Goal: Share content

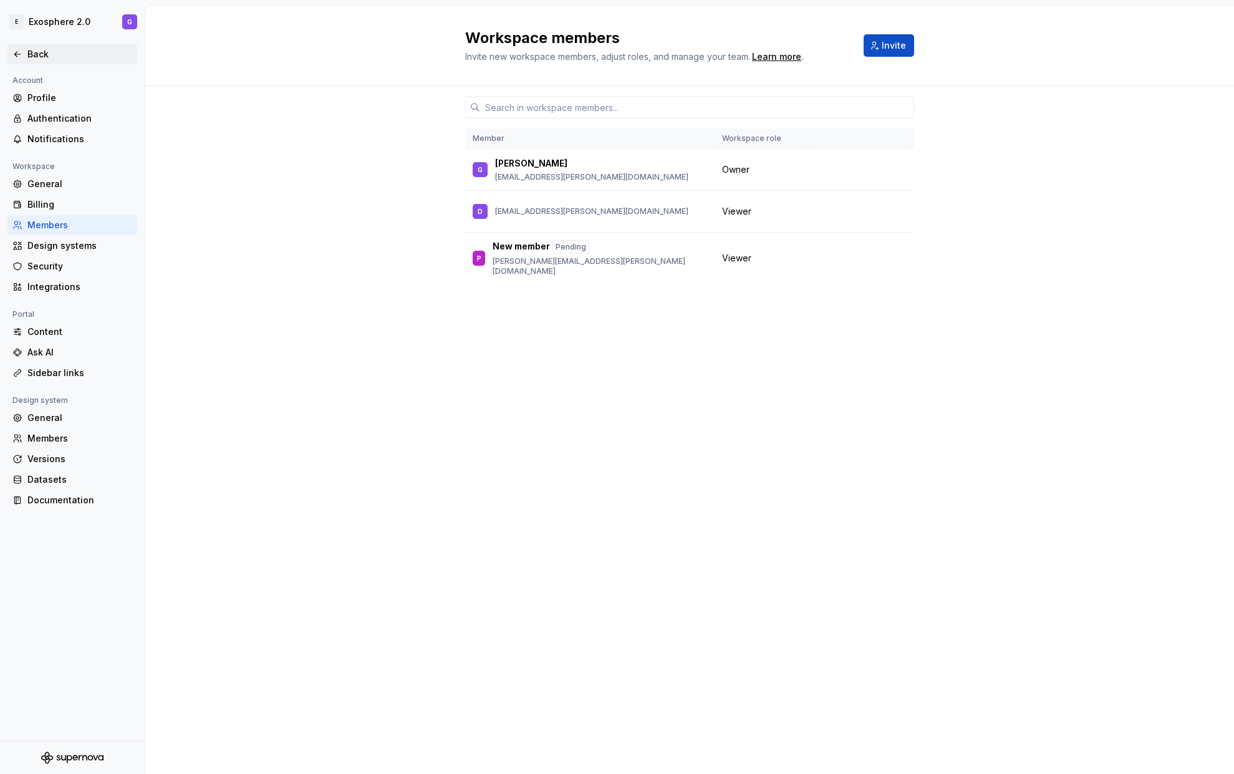
click at [43, 49] on div "Back" at bounding box center [79, 54] width 105 height 12
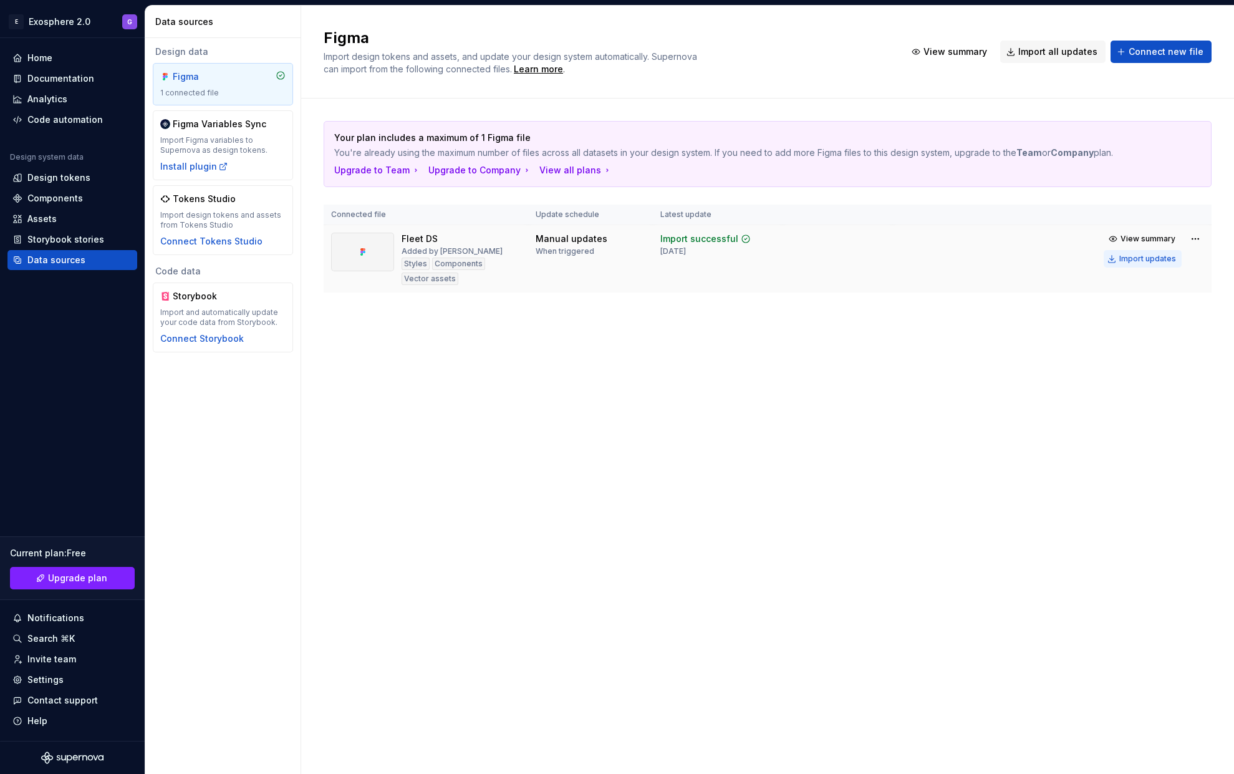
click at [1163, 264] on button "Import updates" at bounding box center [1143, 258] width 78 height 17
click at [1143, 264] on div "Import updates" at bounding box center [1147, 259] width 57 height 10
click at [1149, 244] on span "View summary" at bounding box center [1147, 239] width 55 height 10
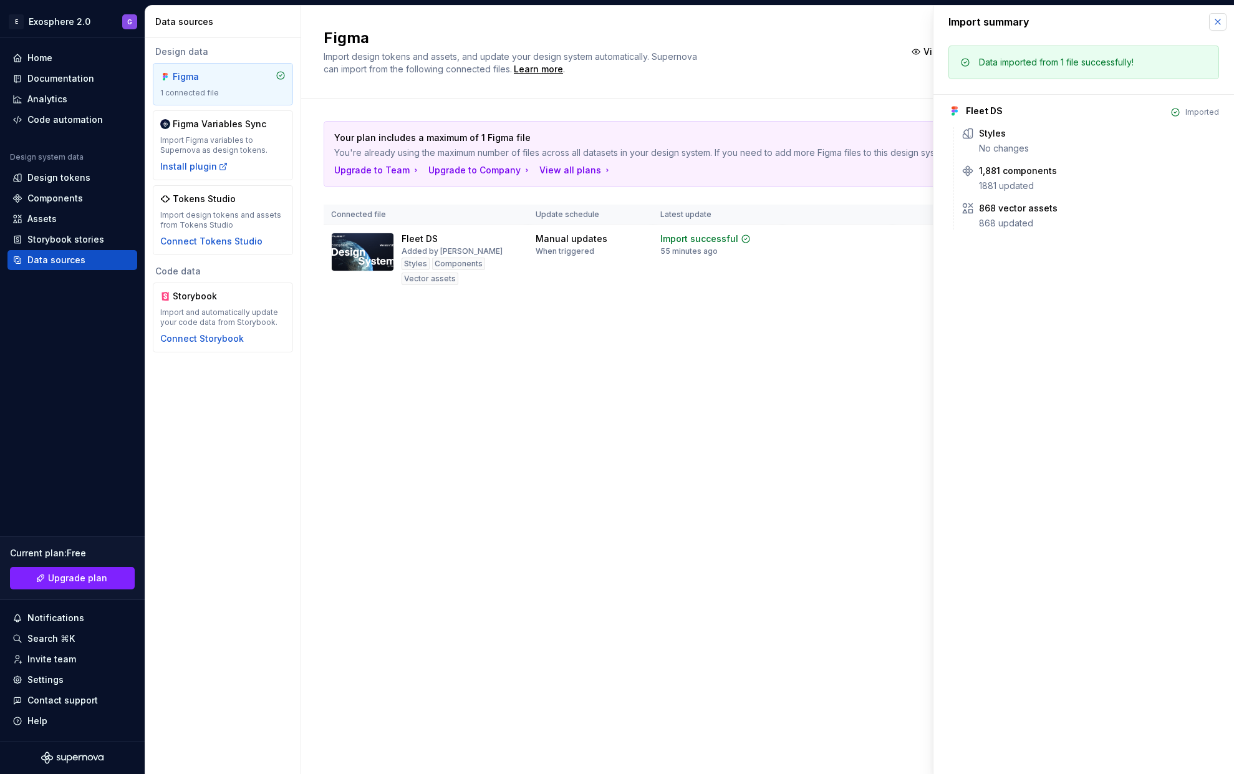
click at [1215, 24] on button "button" at bounding box center [1217, 21] width 17 height 17
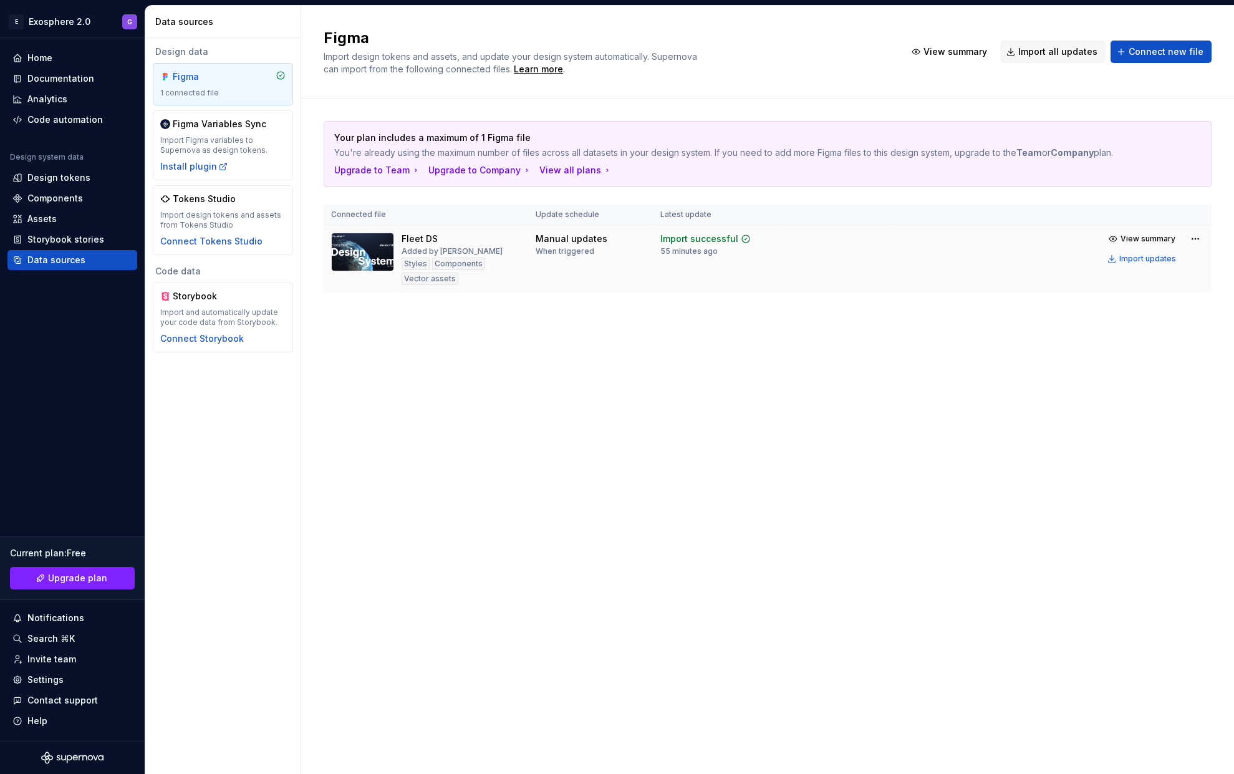
click at [541, 245] on div "Manual updates" at bounding box center [572, 239] width 72 height 12
click at [413, 245] on div "Fleet DS" at bounding box center [420, 239] width 36 height 12
click at [418, 245] on div "Fleet DS" at bounding box center [420, 239] width 36 height 12
click at [345, 262] on img at bounding box center [362, 252] width 63 height 39
click at [206, 146] on div "Import Figma variables to Supernova as design tokens." at bounding box center [222, 145] width 125 height 20
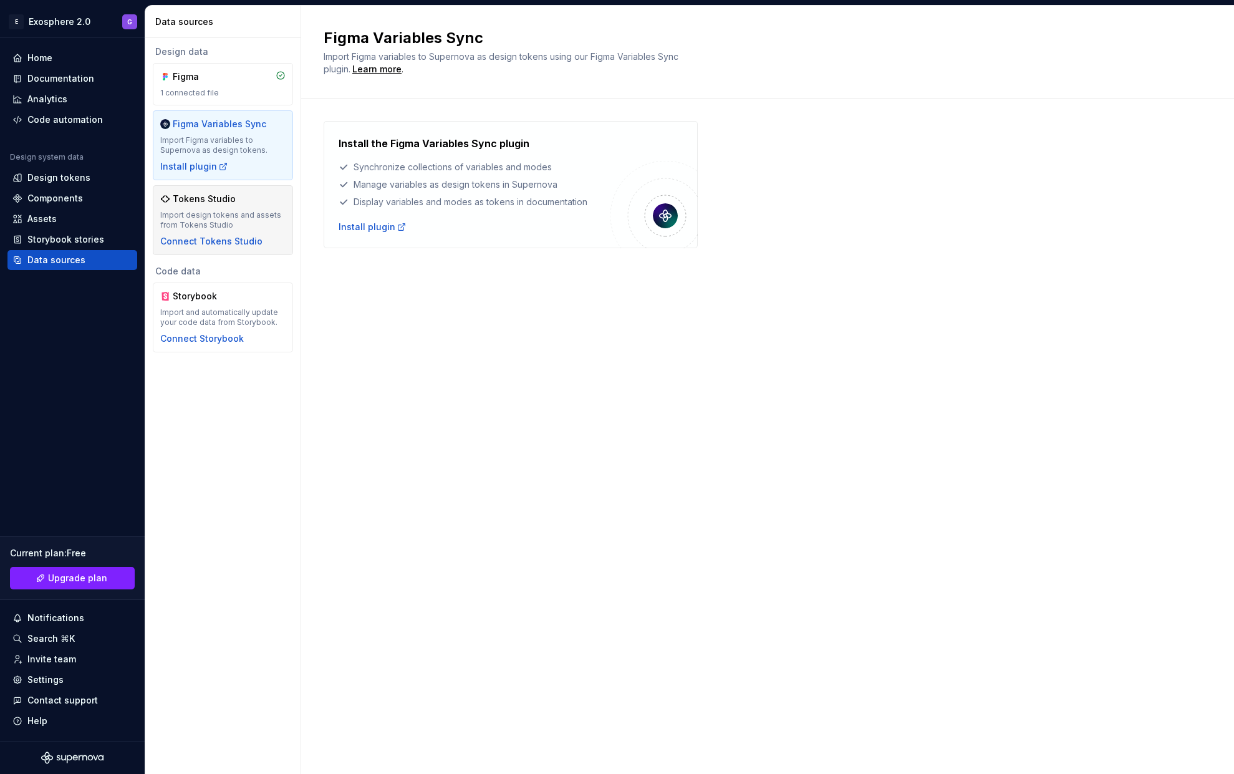
click at [221, 224] on div "Import design tokens and assets from Tokens Studio" at bounding box center [222, 220] width 125 height 20
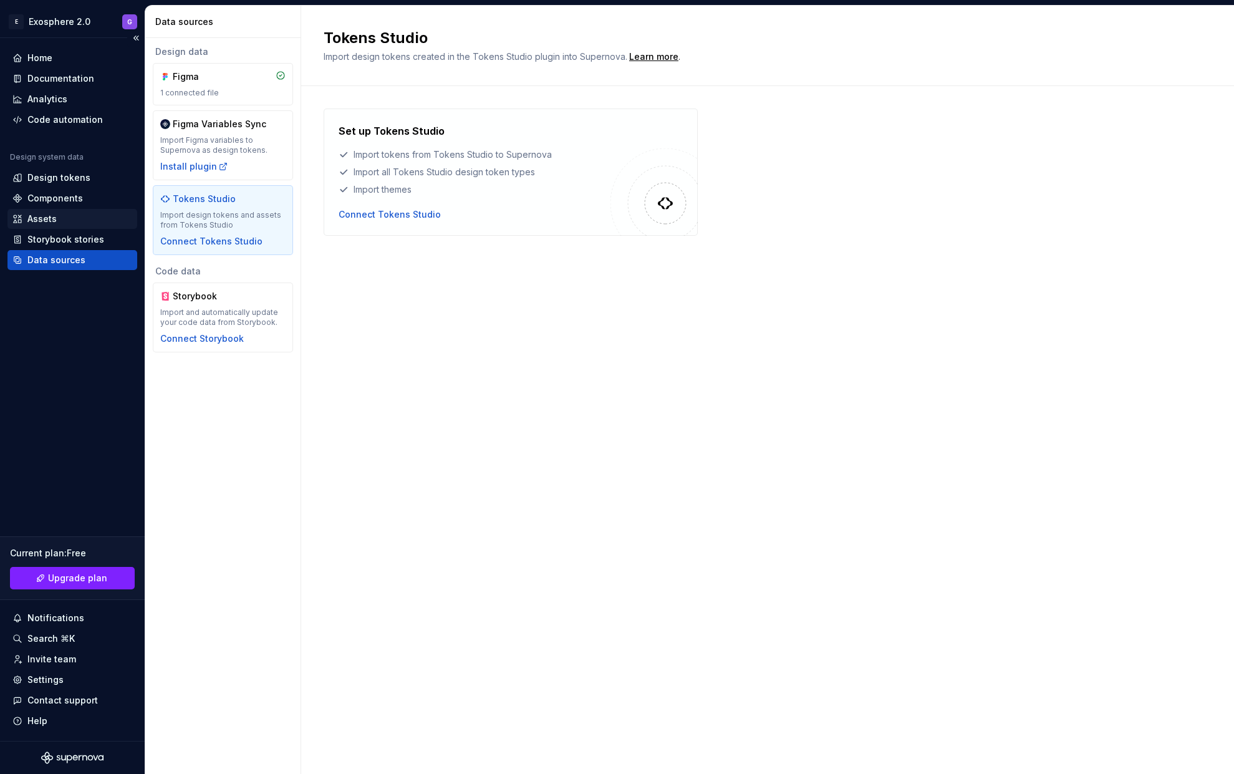
click at [41, 228] on div "Assets" at bounding box center [72, 219] width 130 height 20
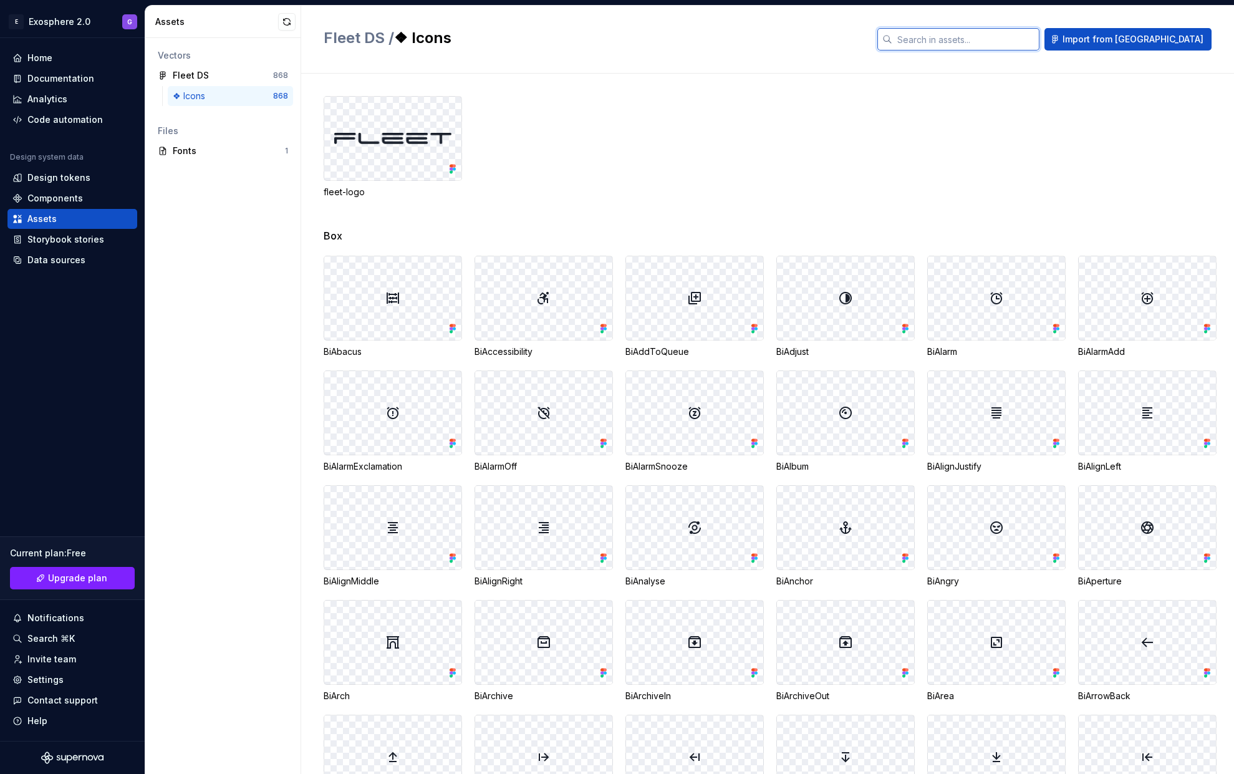
click at [1034, 43] on input "text" at bounding box center [965, 39] width 147 height 22
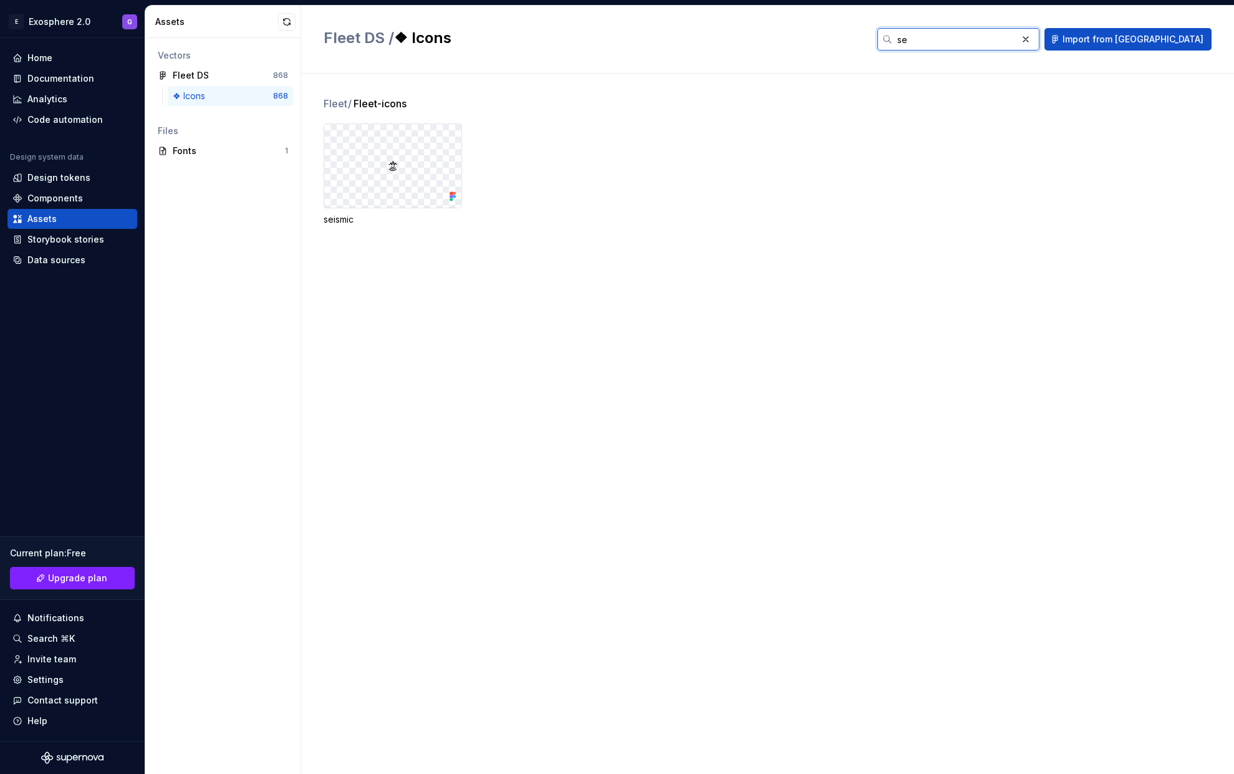
type input "s"
type input "a"
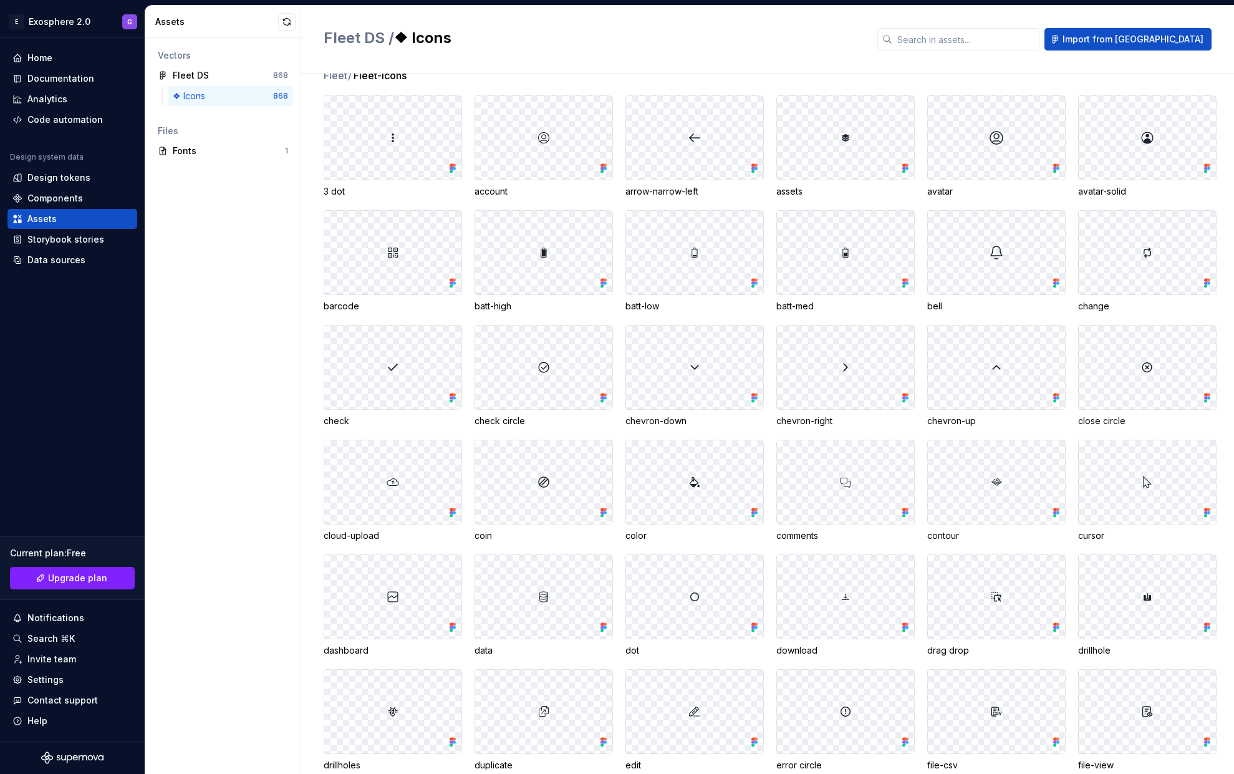
scroll to position [14783, 0]
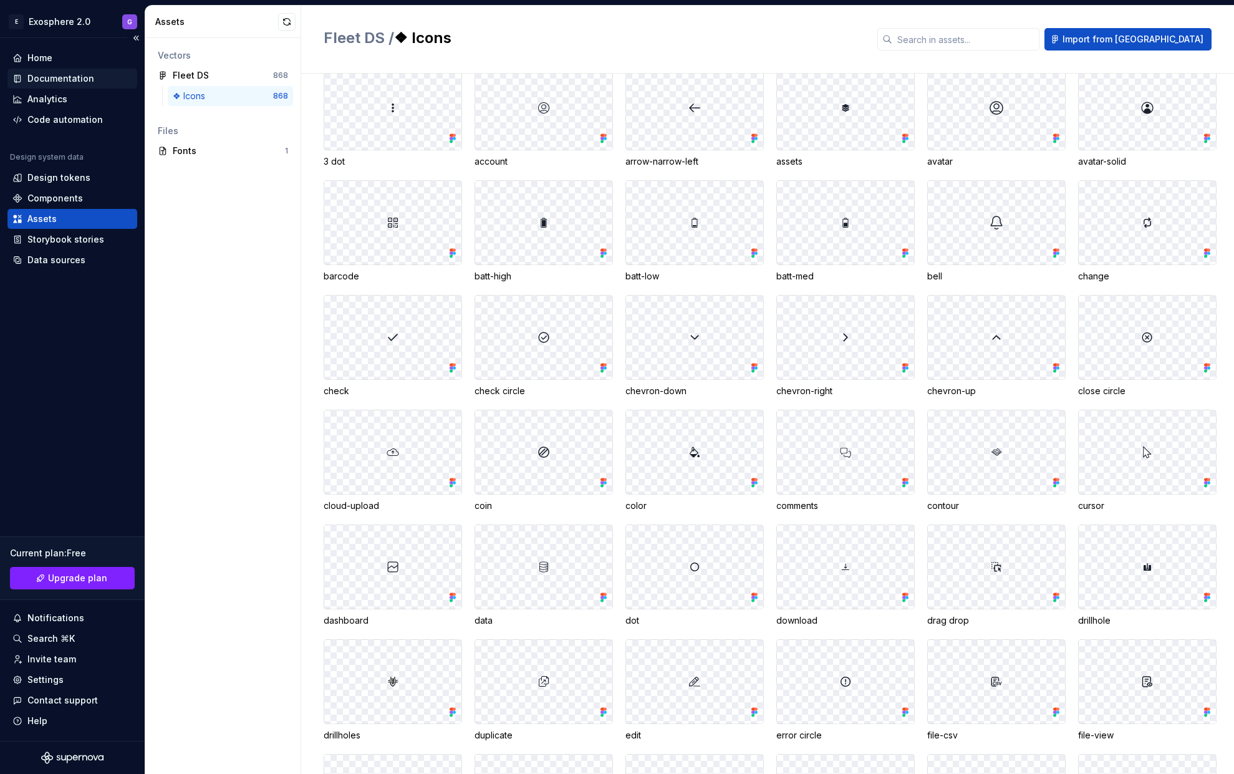
click at [52, 70] on div "Documentation" at bounding box center [72, 79] width 130 height 20
click at [46, 80] on div "Documentation" at bounding box center [60, 78] width 67 height 12
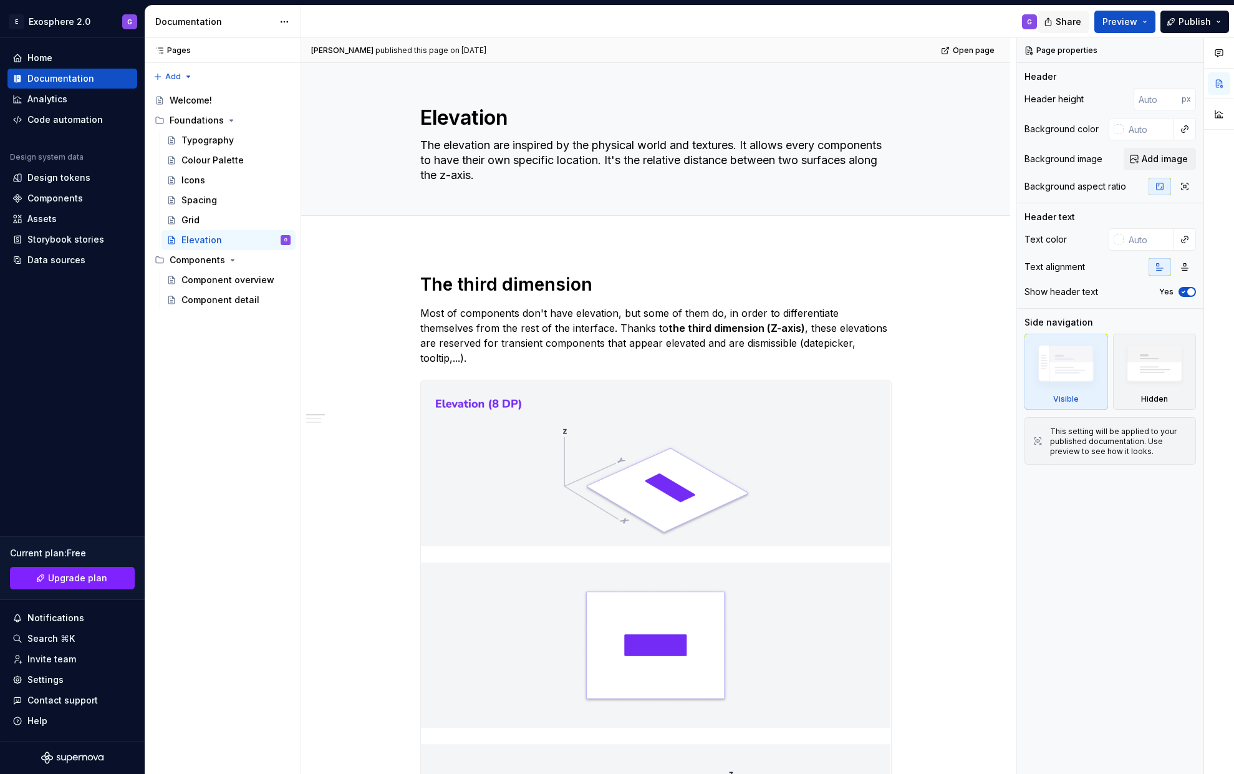
click at [1062, 23] on span "Share" at bounding box center [1069, 22] width 26 height 12
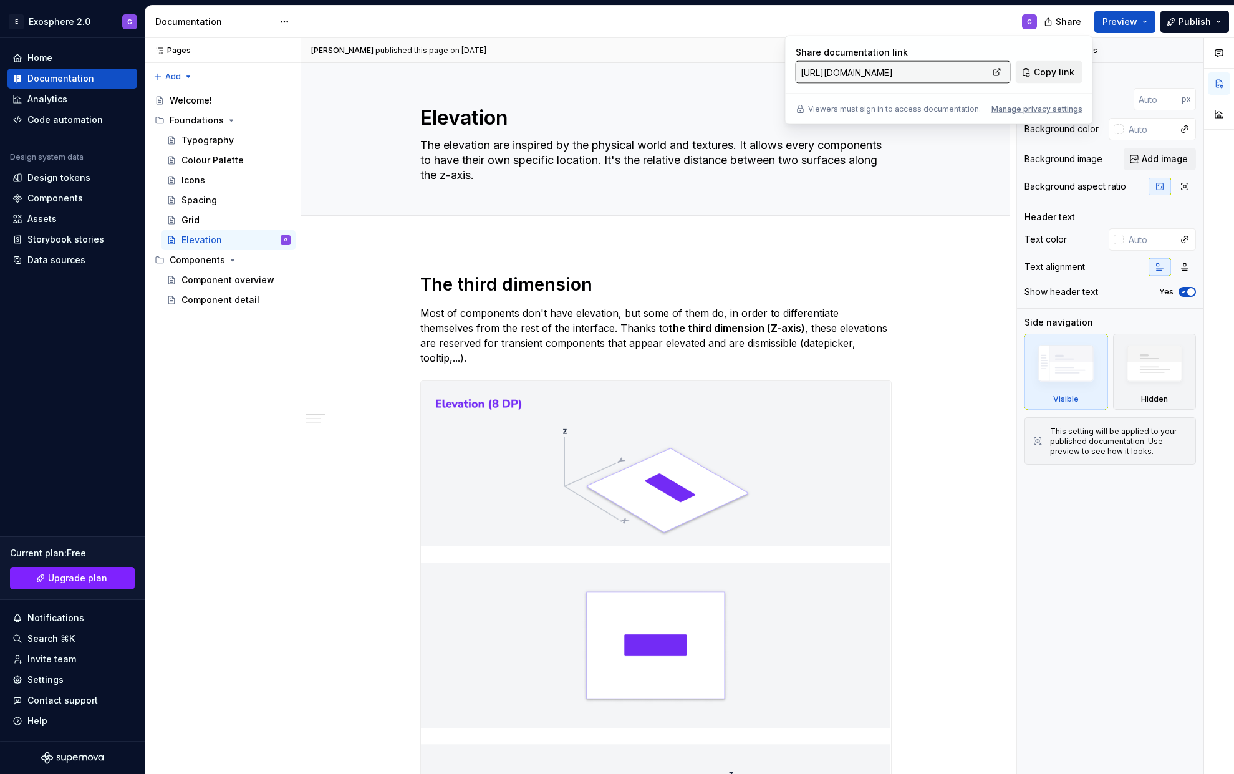
click at [1034, 71] on button "Copy link" at bounding box center [1049, 72] width 67 height 22
type textarea "*"
